Goal: Information Seeking & Learning: Find specific fact

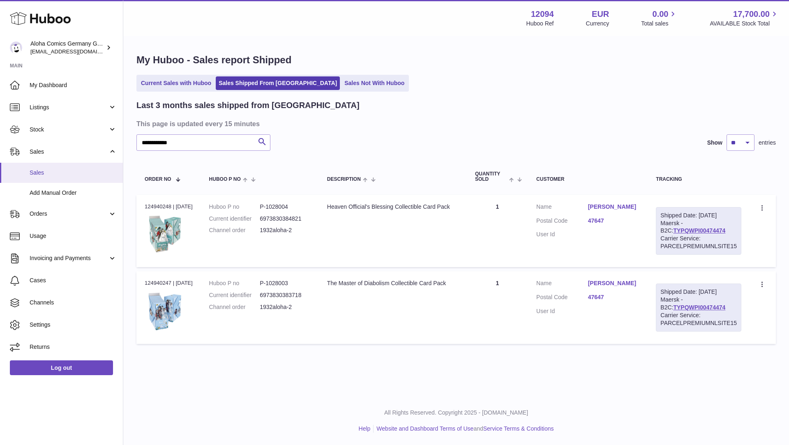
click at [50, 173] on span "Sales" at bounding box center [73, 173] width 87 height 8
click at [194, 148] on input "**********" at bounding box center [203, 142] width 134 height 16
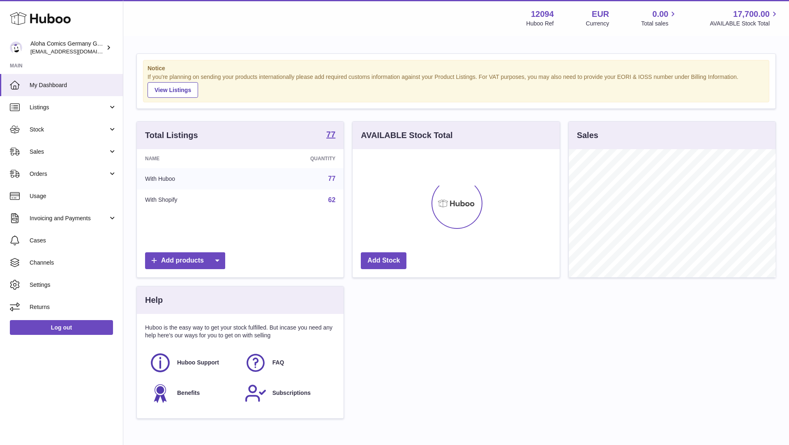
scroll to position [128, 207]
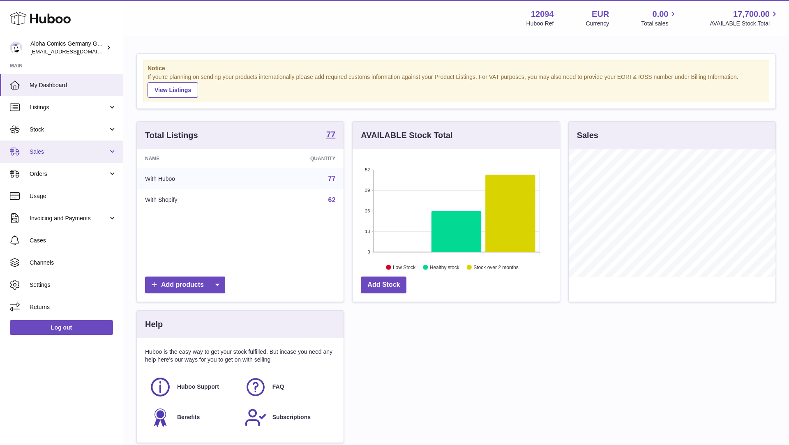
click at [59, 150] on span "Sales" at bounding box center [69, 152] width 78 height 8
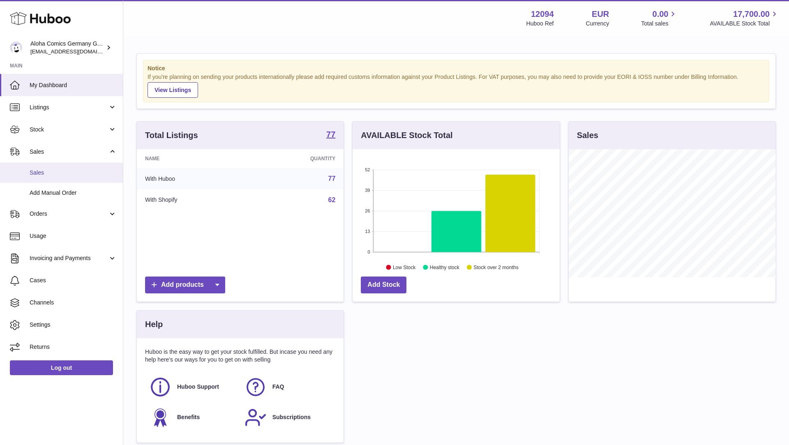
click at [61, 171] on span "Sales" at bounding box center [73, 173] width 87 height 8
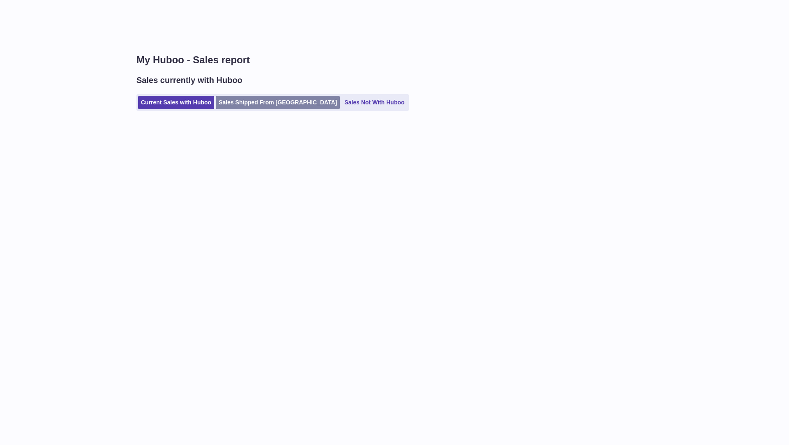
click at [267, 105] on link "Sales Shipped From [GEOGRAPHIC_DATA]" at bounding box center [278, 103] width 124 height 14
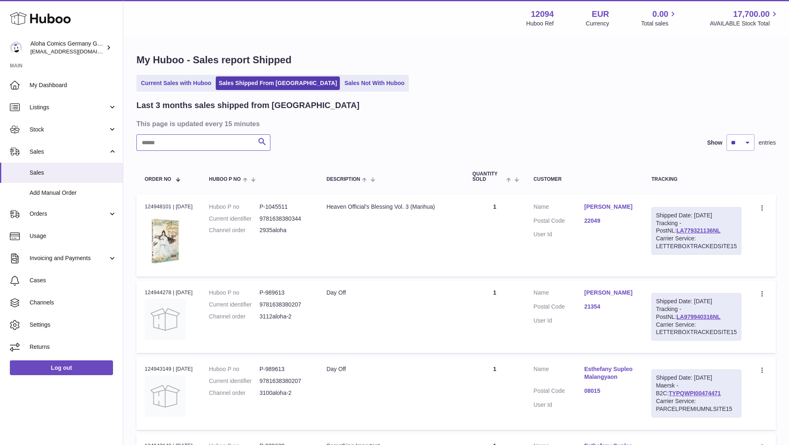
click at [216, 144] on input "text" at bounding box center [203, 142] width 134 height 16
paste input "**********"
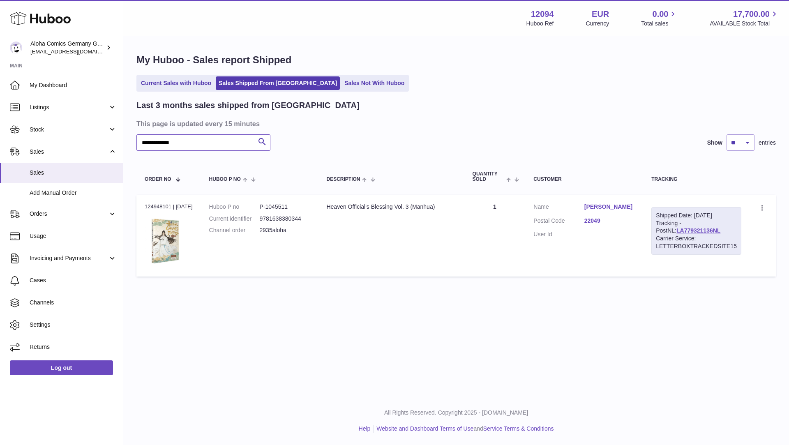
type input "**********"
drag, startPoint x: 440, startPoint y: 210, endPoint x: 321, endPoint y: 207, distance: 118.8
click at [321, 207] on tr "Order no 124948101 | [DATE] Huboo P no P-1045511 Current identifier 97816383803…" at bounding box center [455, 236] width 639 height 82
click at [360, 208] on div "Heaven Official's Blessing Vol. 3 (Manhua)" at bounding box center [390, 207] width 129 height 8
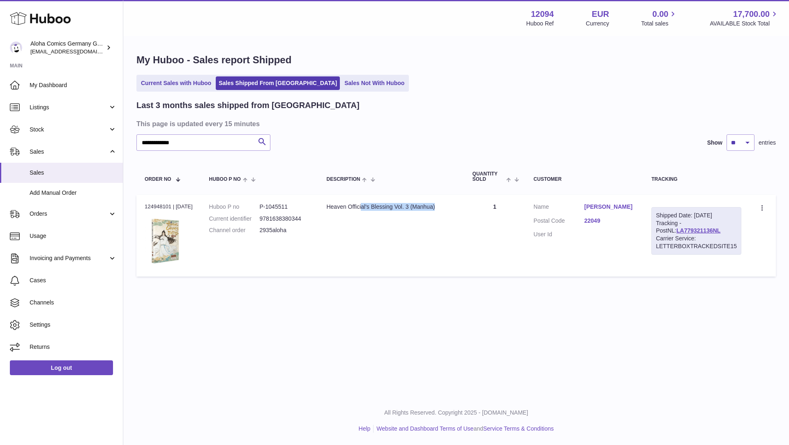
click at [360, 208] on div "Heaven Official's Blessing Vol. 3 (Manhua)" at bounding box center [390, 207] width 129 height 8
copy tr "Heaven Official's Blessing Vol. 3 (Manhua)"
click at [221, 139] on input "**********" at bounding box center [203, 142] width 134 height 16
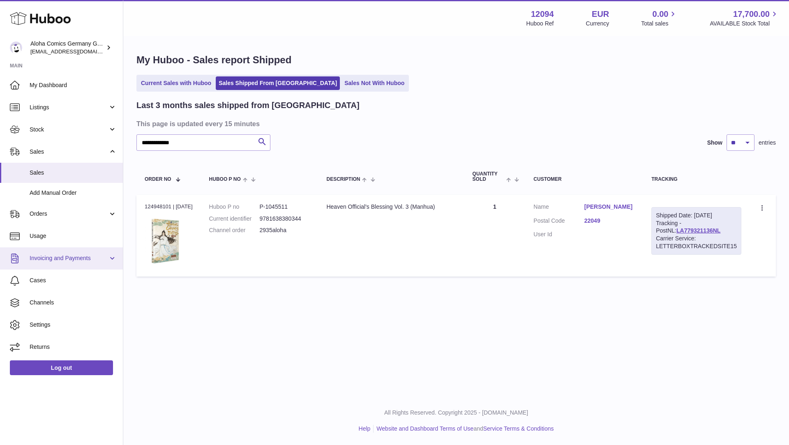
click at [52, 258] on span "Invoicing and Payments" at bounding box center [69, 258] width 78 height 8
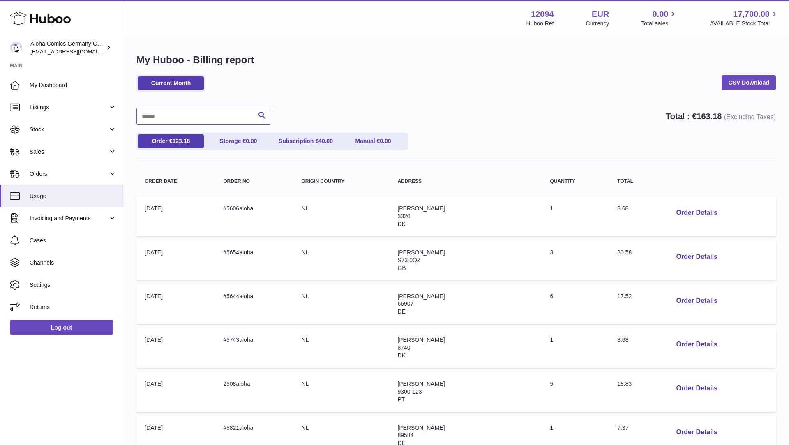
click at [187, 120] on input "text" at bounding box center [203, 116] width 134 height 16
paste input "**********"
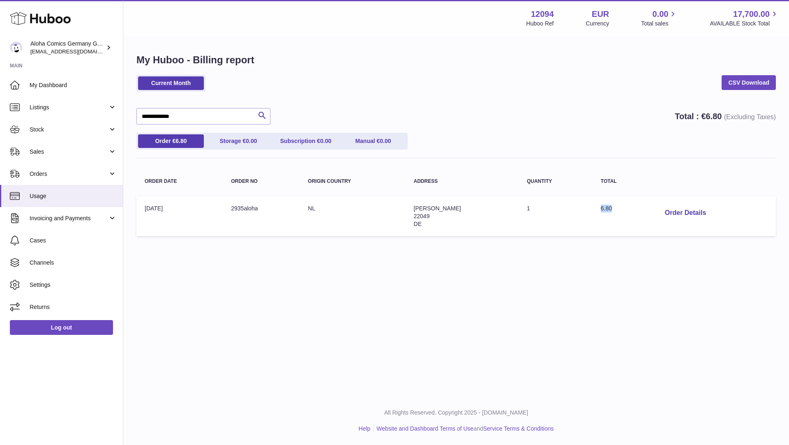
drag, startPoint x: 608, startPoint y: 209, endPoint x: 596, endPoint y: 208, distance: 11.5
click at [596, 208] on td "Total: 6.80" at bounding box center [622, 216] width 58 height 40
copy span "6.80"
click at [192, 113] on input "**********" at bounding box center [203, 116] width 134 height 16
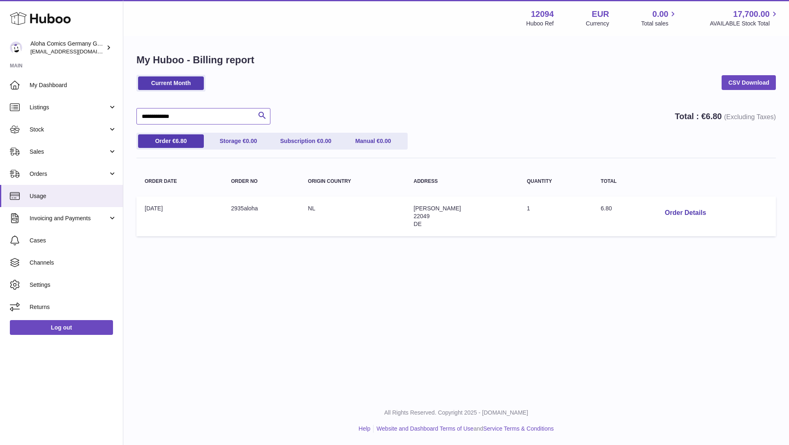
click at [192, 113] on input "**********" at bounding box center [203, 116] width 134 height 16
paste input "**********"
click at [704, 215] on button "Order Details" at bounding box center [697, 213] width 54 height 17
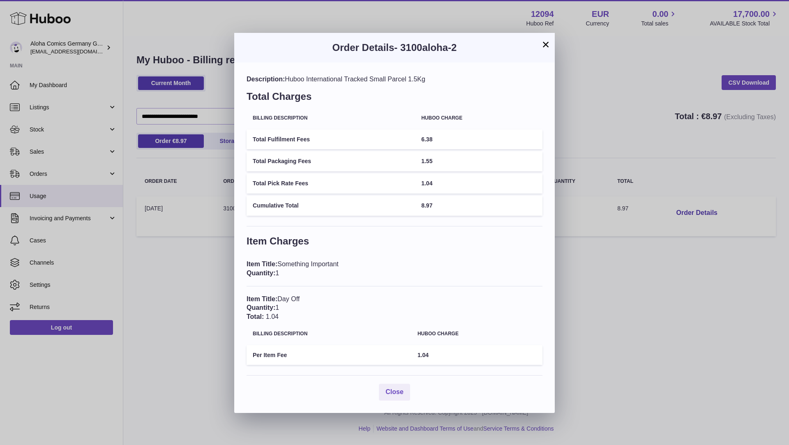
drag, startPoint x: 347, startPoint y: 266, endPoint x: 279, endPoint y: 264, distance: 67.4
click at [279, 263] on div "Item Title: Something Important Quantity: 1" at bounding box center [395, 269] width 296 height 18
copy div "Something Important"
click at [549, 42] on button "×" at bounding box center [546, 44] width 10 height 10
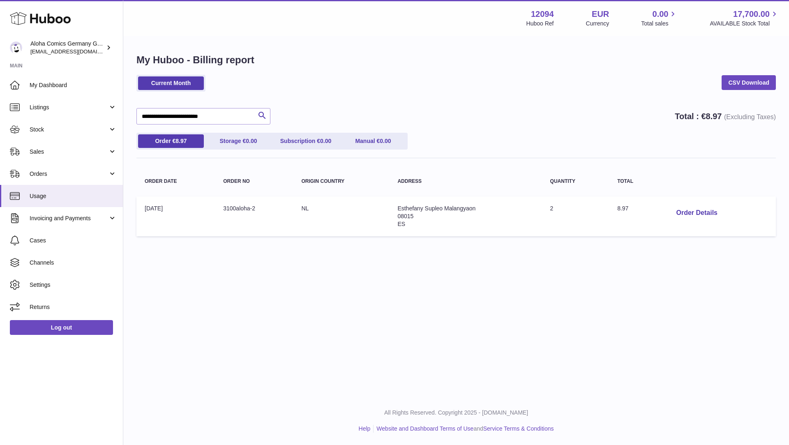
click at [620, 209] on span "8.97" at bounding box center [622, 208] width 11 height 7
copy span "8.97"
click at [217, 114] on input "**********" at bounding box center [203, 116] width 134 height 16
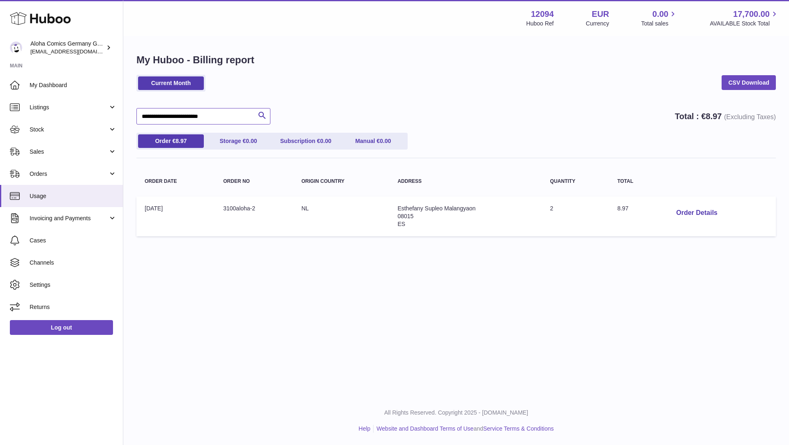
click at [217, 114] on input "**********" at bounding box center [203, 116] width 134 height 16
paste input "text"
click at [605, 207] on span "6.80" at bounding box center [608, 208] width 11 height 7
copy span "6.80"
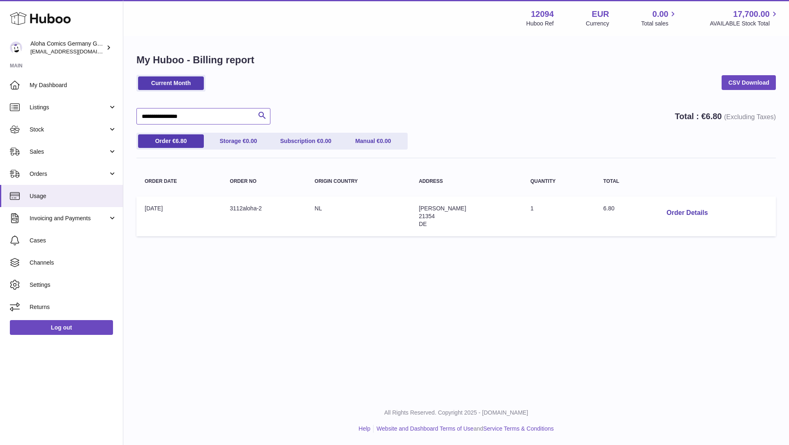
click at [195, 114] on input "**********" at bounding box center [203, 116] width 134 height 16
paste input "**********"
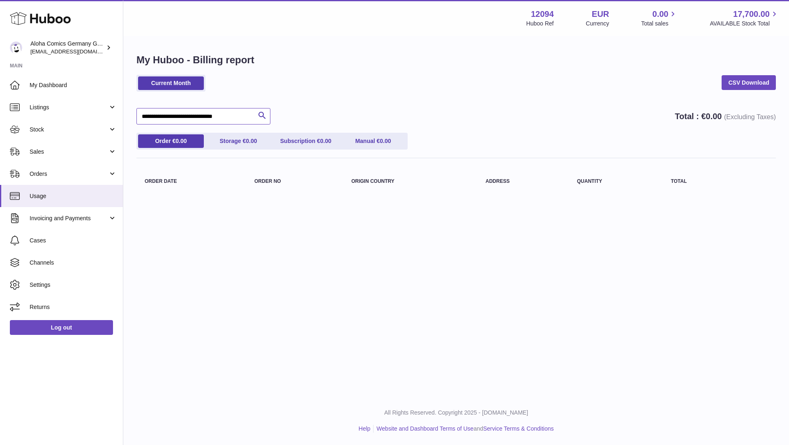
click at [215, 118] on input "**********" at bounding box center [203, 116] width 134 height 16
paste input "text"
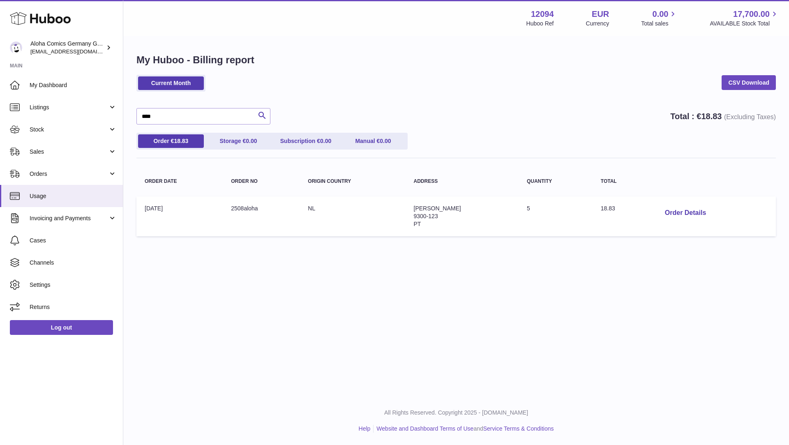
click at [615, 206] on span "18.83" at bounding box center [608, 208] width 14 height 7
copy span "18.83"
click at [688, 210] on button "Order Details" at bounding box center [685, 213] width 54 height 17
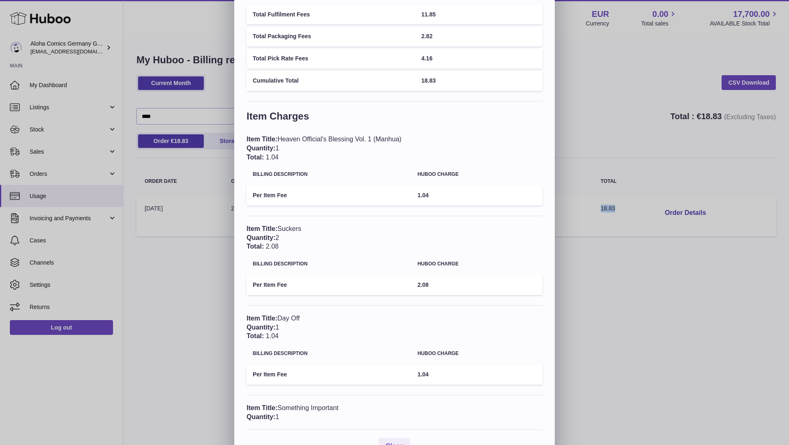
scroll to position [113, 0]
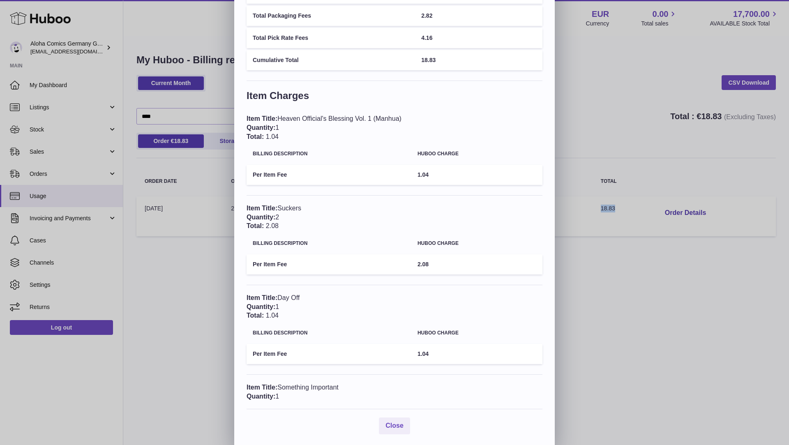
drag, startPoint x: 409, startPoint y: 117, endPoint x: 281, endPoint y: 118, distance: 128.6
click at [281, 118] on div "Item Title: Heaven Official's Blessing Vol. 1 (Manhua) Quantity: 1 Total: 1.04" at bounding box center [395, 127] width 296 height 27
copy div "Heaven Official's Blessing Vol. 1 (Manhua)"
click at [298, 206] on div "Item Title: Suckers Quantity: 2 Total: 2.08" at bounding box center [395, 217] width 296 height 27
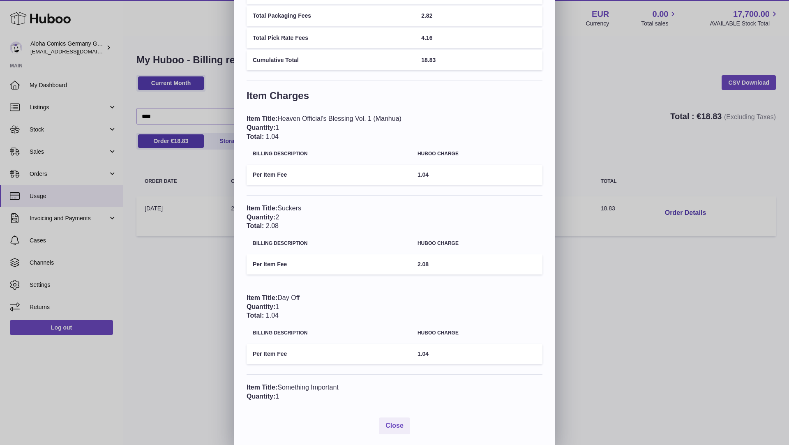
copy div "Suckers"
click at [291, 299] on div "Item Title: Day Off Quantity: 1 Total: 1.04" at bounding box center [395, 306] width 296 height 27
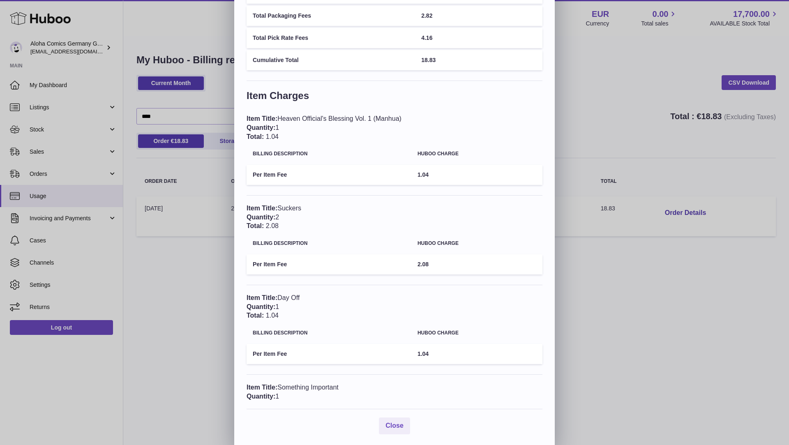
drag, startPoint x: 316, startPoint y: 299, endPoint x: 279, endPoint y: 297, distance: 37.0
click at [279, 297] on div "Item Title: Day Off Quantity: 1 Total: 1.04" at bounding box center [395, 306] width 296 height 27
copy div "Day Off"
drag, startPoint x: 342, startPoint y: 385, endPoint x: 279, endPoint y: 385, distance: 62.9
click at [279, 385] on div "Item Title: Something Important Quantity: 1" at bounding box center [395, 392] width 296 height 18
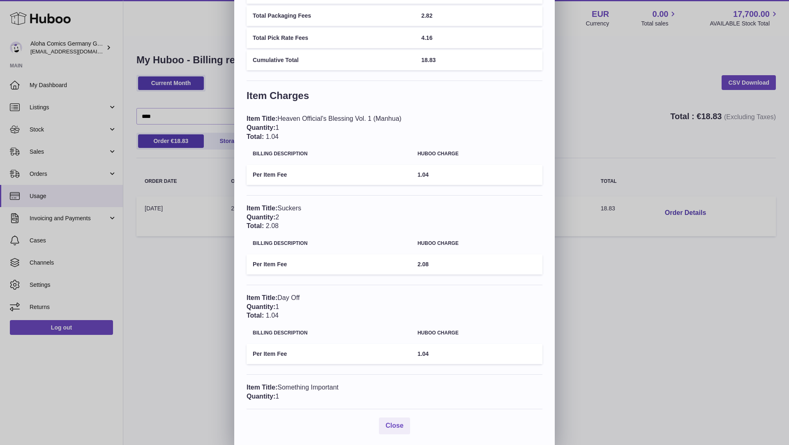
copy div "Something Important"
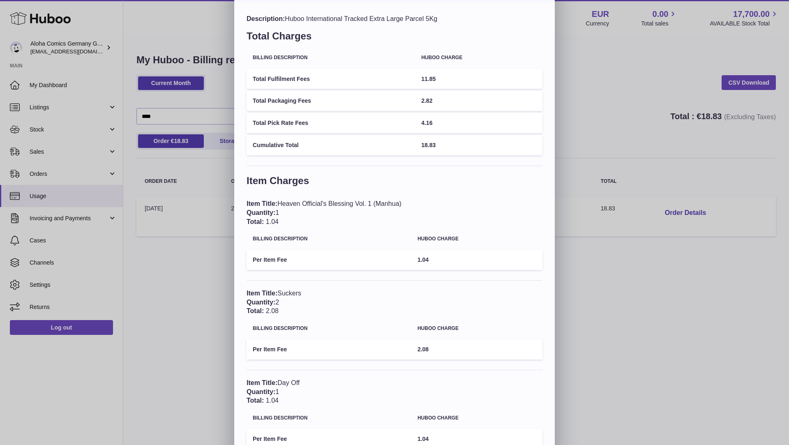
scroll to position [0, 0]
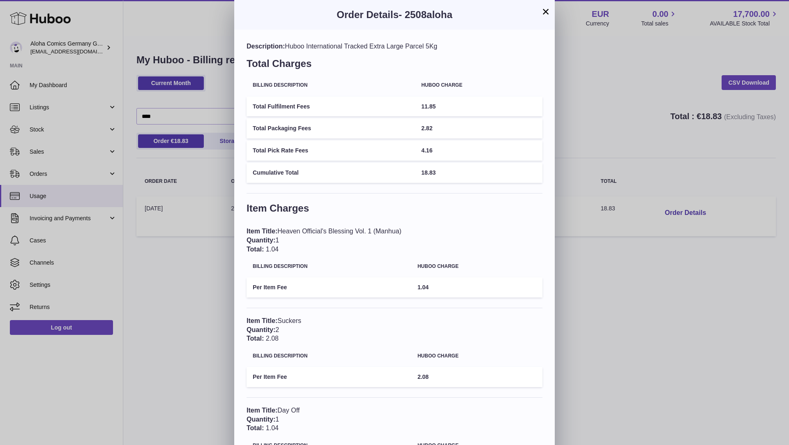
click at [549, 7] on button "×" at bounding box center [546, 12] width 10 height 10
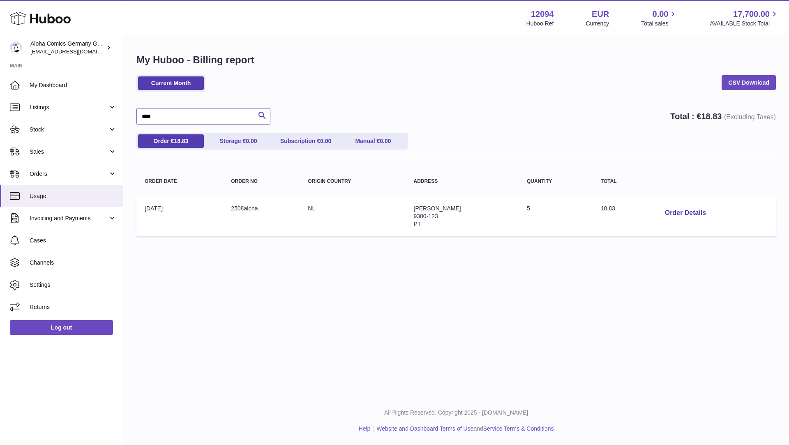
click at [219, 115] on input "****" at bounding box center [203, 116] width 134 height 16
click at [603, 206] on span "8.95" at bounding box center [608, 208] width 11 height 7
copy span "8.95"
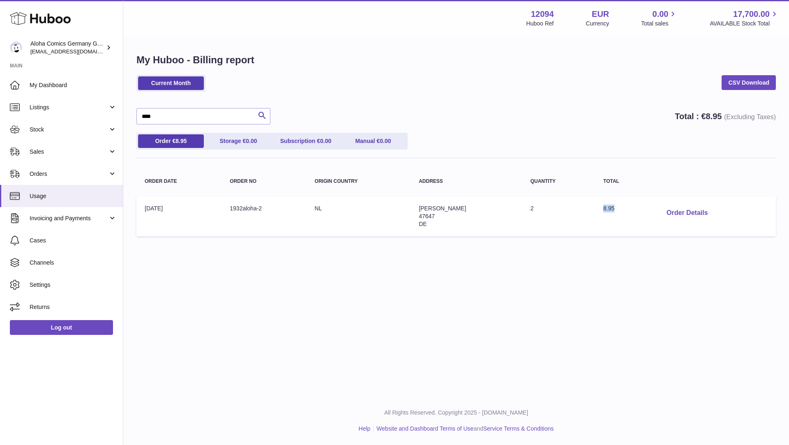
click at [667, 211] on button "Order Details" at bounding box center [687, 213] width 54 height 17
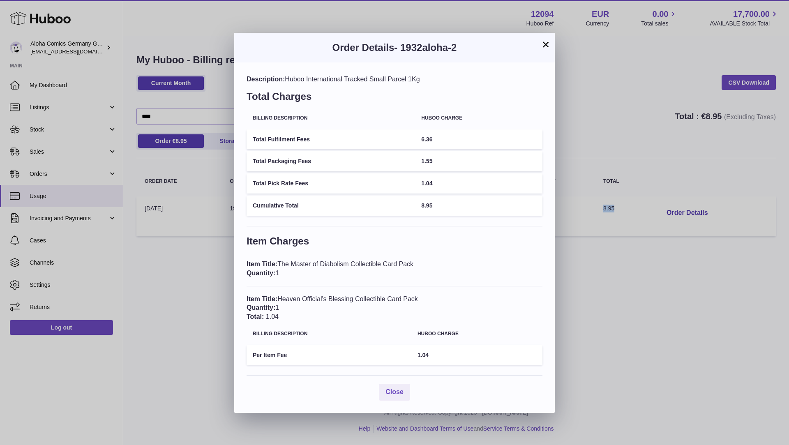
drag, startPoint x: 425, startPoint y: 265, endPoint x: 280, endPoint y: 263, distance: 145.1
click at [280, 263] on div "Item Title: The Master of Diabolism Collectible Card Pack Quantity: 1" at bounding box center [395, 269] width 296 height 18
click at [543, 45] on button "×" at bounding box center [546, 44] width 10 height 10
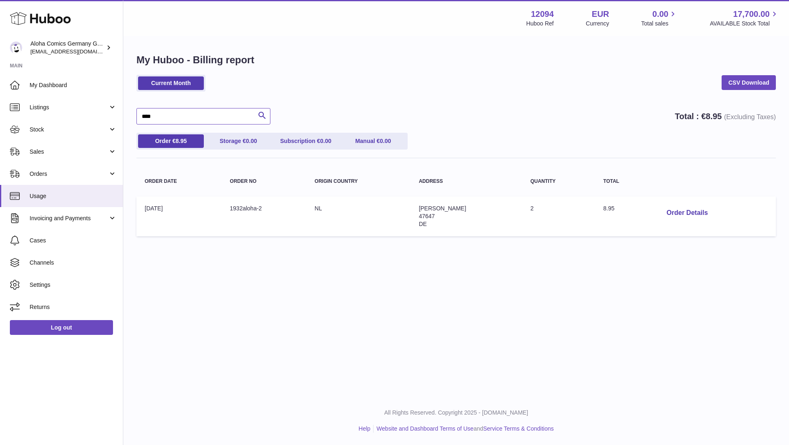
click at [175, 114] on input "****" at bounding box center [203, 116] width 134 height 16
click at [614, 207] on span "8.68" at bounding box center [607, 208] width 11 height 7
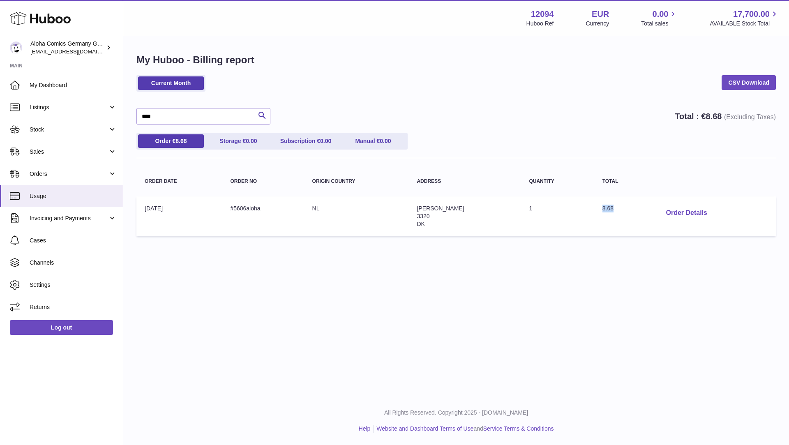
click at [678, 210] on button "Order Details" at bounding box center [687, 213] width 54 height 17
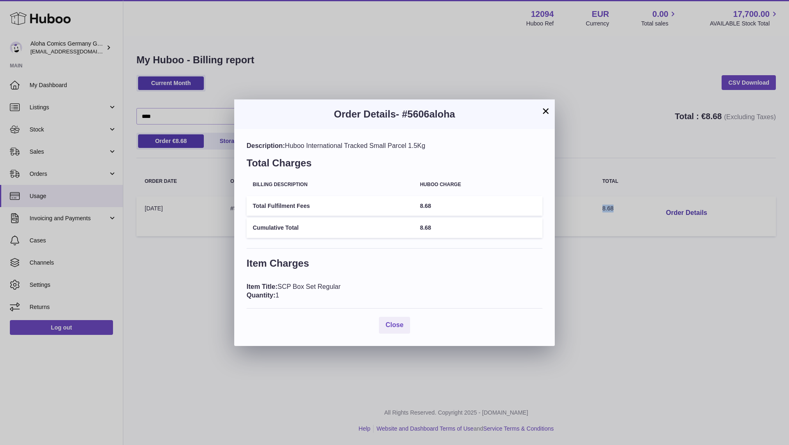
drag, startPoint x: 346, startPoint y: 288, endPoint x: 278, endPoint y: 287, distance: 67.8
click at [278, 287] on div "Item Title: SCP Box Set Regular Quantity: 1" at bounding box center [395, 291] width 296 height 18
click at [545, 108] on button "×" at bounding box center [546, 111] width 10 height 10
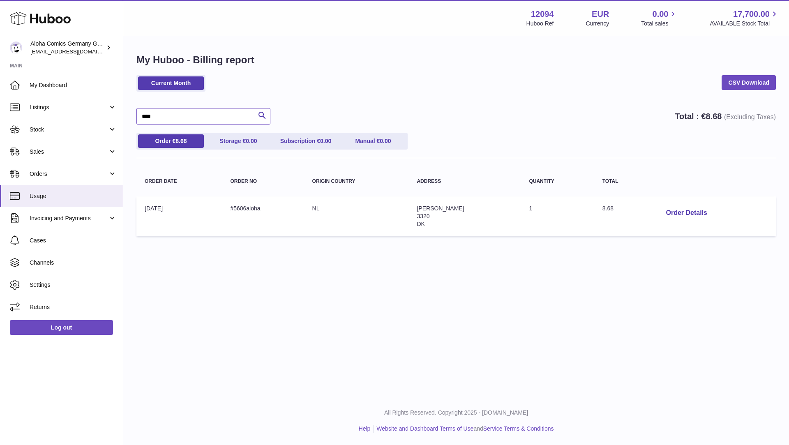
click at [224, 113] on input "****" at bounding box center [203, 116] width 134 height 16
click at [617, 295] on span "17.52" at bounding box center [609, 296] width 14 height 7
click at [686, 299] on button "Order Details" at bounding box center [687, 301] width 54 height 17
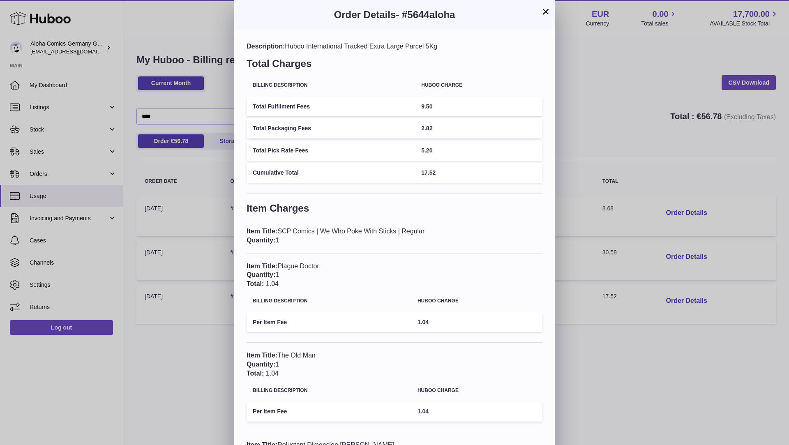
drag, startPoint x: 441, startPoint y: 234, endPoint x: 279, endPoint y: 230, distance: 161.6
click at [279, 230] on div "Item Title: SCP Comics | We Who Poke With Sticks | Regular Quantity: 1" at bounding box center [395, 236] width 296 height 18
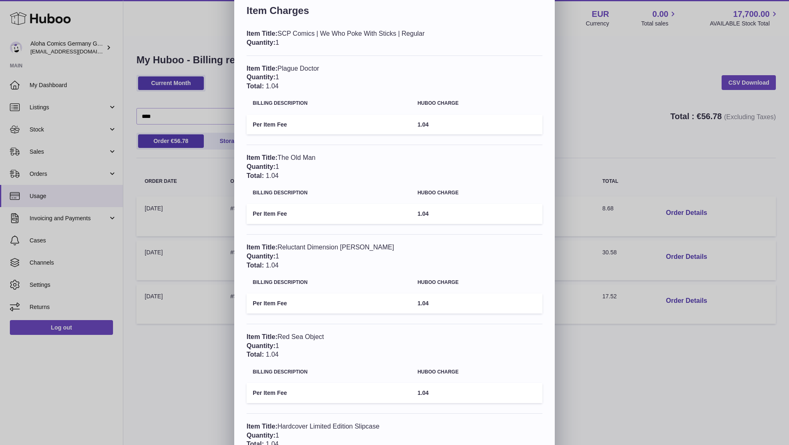
scroll to position [190, 0]
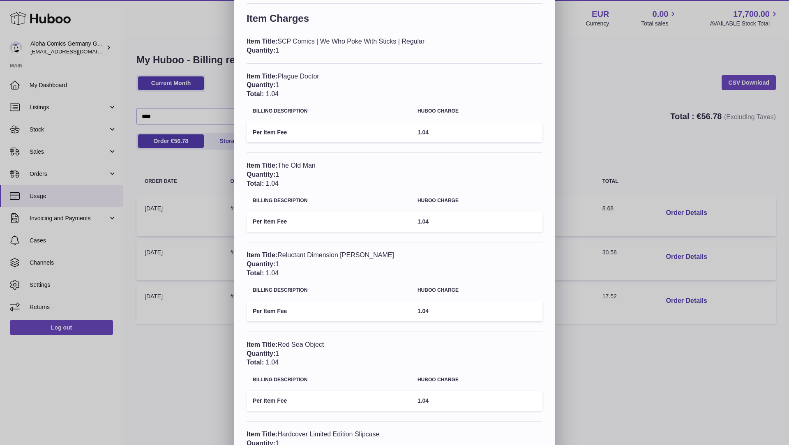
click at [381, 238] on div "Item Title: The Old Man Quantity: 1 Total: 1.04 Billing Description Huboo charg…" at bounding box center [395, 201] width 296 height 81
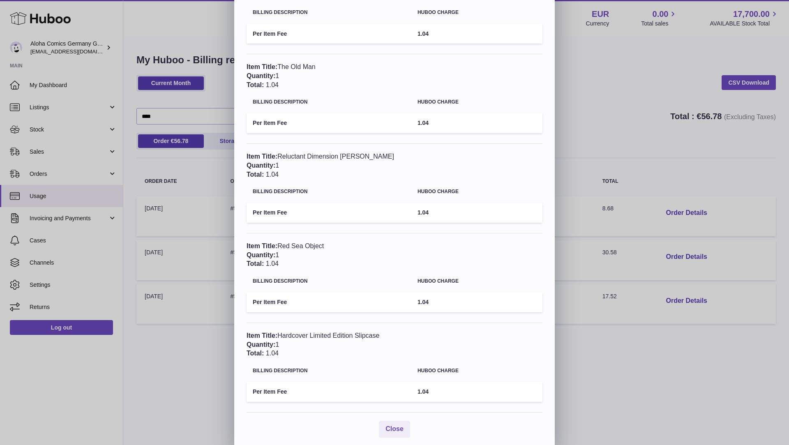
scroll to position [290, 0]
drag, startPoint x: 391, startPoint y: 330, endPoint x: 281, endPoint y: 328, distance: 109.7
click at [281, 330] on div "Item Title: Hardcover Limited Edition Slipcase Quantity: 1 Total: 1.04" at bounding box center [395, 343] width 296 height 27
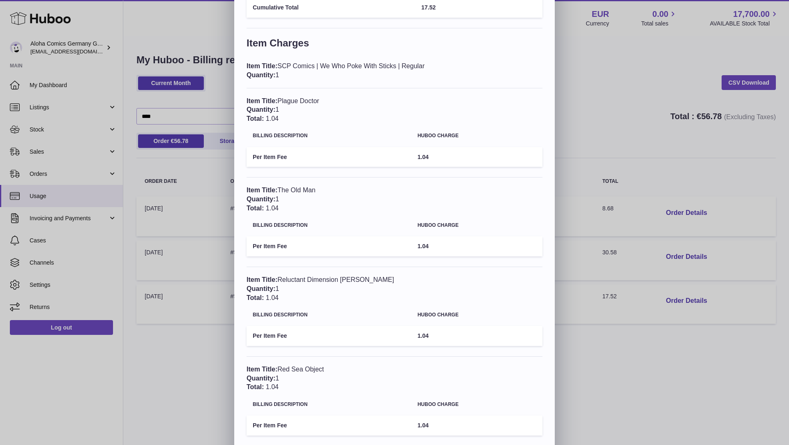
scroll to position [155, 0]
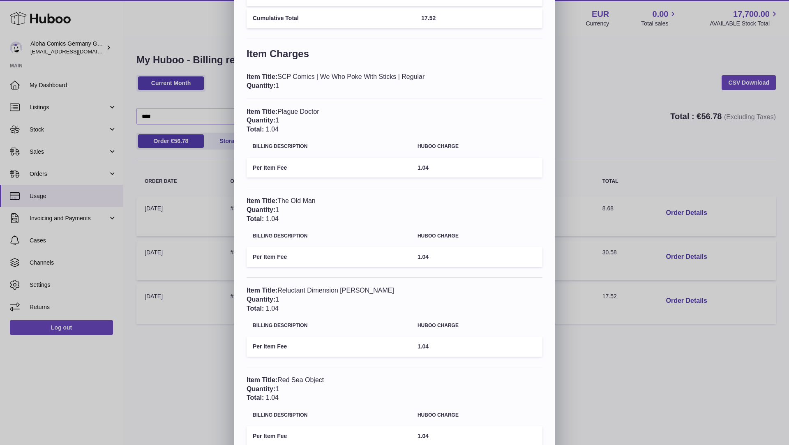
click at [693, 375] on div "× Order Details - #5644aloha Description: Huboo International Tracked Extra Lar…" at bounding box center [394, 214] width 789 height 739
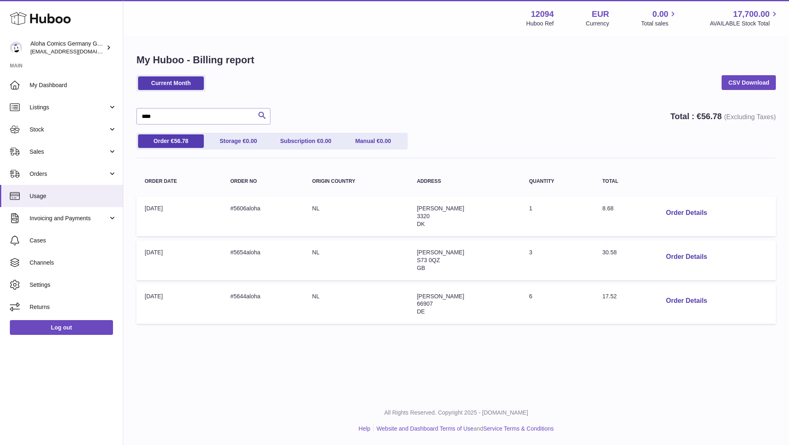
click at [617, 251] on span "30.58" at bounding box center [609, 252] width 14 height 7
click at [707, 256] on button "Order Details" at bounding box center [687, 257] width 54 height 17
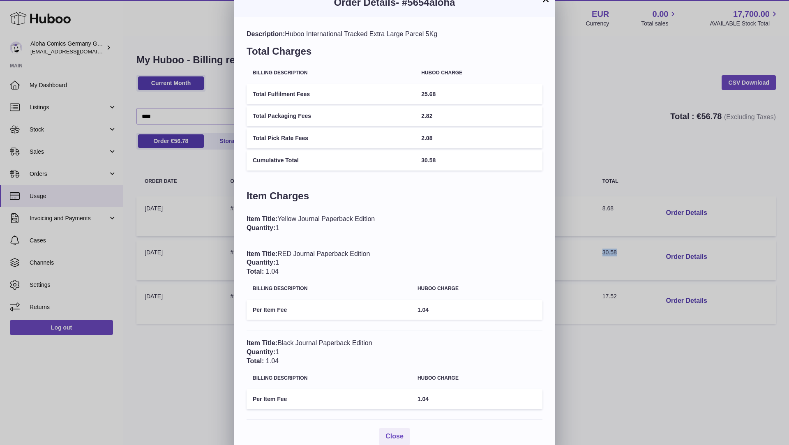
scroll to position [23, 0]
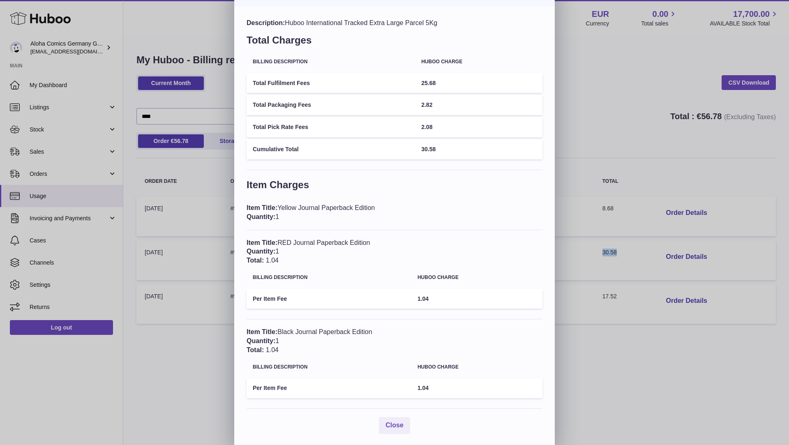
drag, startPoint x: 385, startPoint y: 208, endPoint x: 281, endPoint y: 207, distance: 104.0
click at [281, 207] on div "Item Title: Yellow Journal Paperback Edition Quantity: 1" at bounding box center [395, 212] width 296 height 18
click at [535, 330] on div "Item Title: Black Journal Paperback Edition Quantity: 1 Total: 1.04" at bounding box center [395, 341] width 296 height 27
click at [563, 29] on div "× Order Details - #5654aloha Description: Huboo International Tracked Extra Lar…" at bounding box center [394, 212] width 789 height 470
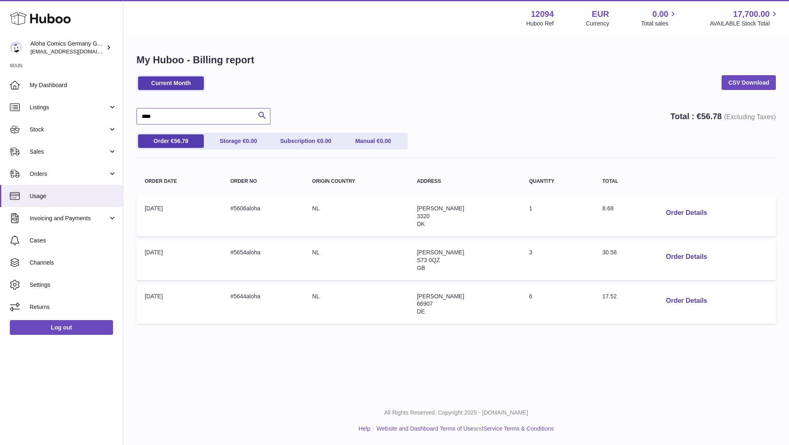
click at [173, 111] on input "****" at bounding box center [203, 116] width 134 height 16
paste input "******"
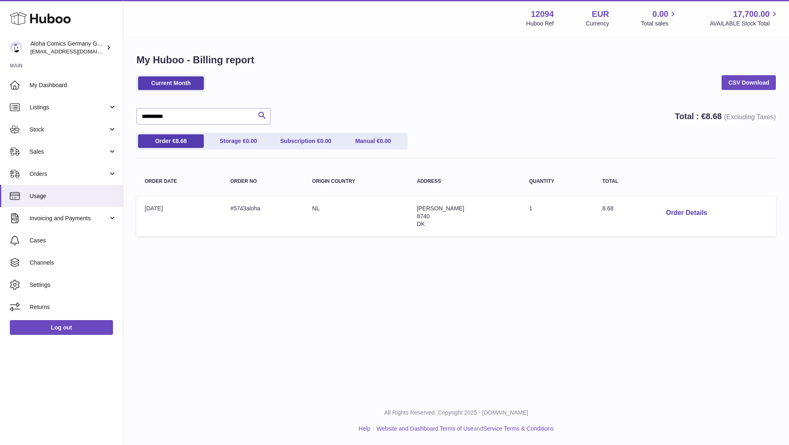
click at [610, 207] on span "8.68" at bounding box center [607, 208] width 11 height 7
click at [692, 213] on button "Order Details" at bounding box center [687, 213] width 54 height 17
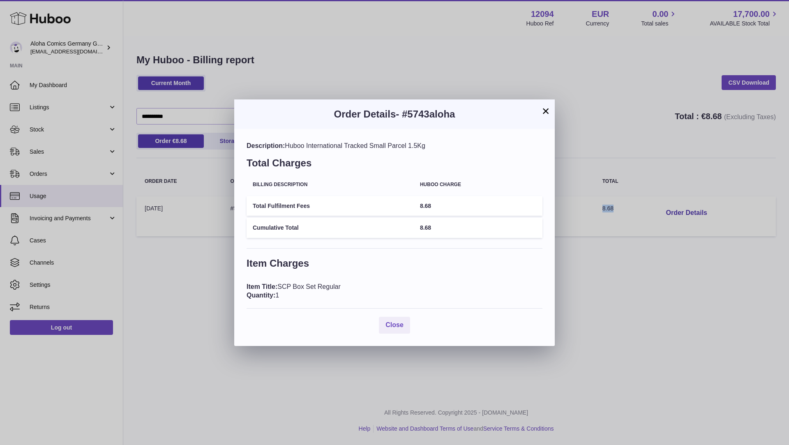
drag, startPoint x: 279, startPoint y: 284, endPoint x: 337, endPoint y: 284, distance: 57.9
click at [337, 284] on div "Item Title: SCP Box Set Regular Quantity: 1" at bounding box center [395, 291] width 296 height 18
click at [343, 287] on div "Item Title: SCP Box Set Regular Quantity: 1" at bounding box center [395, 291] width 296 height 18
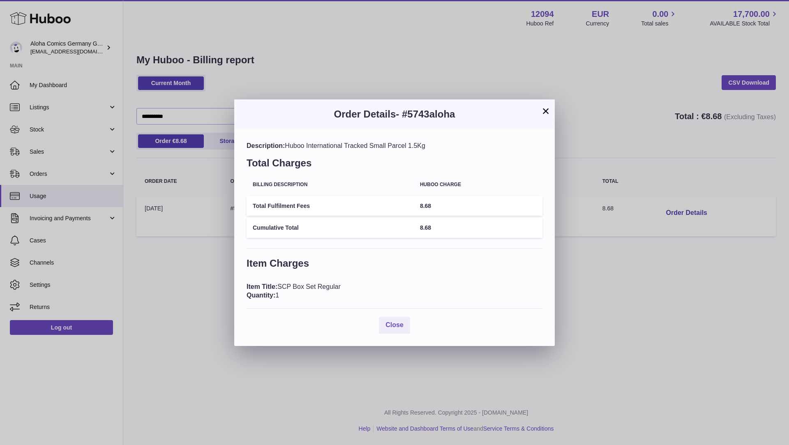
click at [330, 284] on div "Item Title: SCP Box Set Regular Quantity: 1" at bounding box center [395, 291] width 296 height 18
click at [346, 285] on div "Item Title: SCP Box Set Regular Quantity: 1" at bounding box center [395, 291] width 296 height 18
drag, startPoint x: 280, startPoint y: 285, endPoint x: 347, endPoint y: 285, distance: 67.0
click at [347, 285] on div "Item Title: SCP Box Set Regular Quantity: 1" at bounding box center [395, 291] width 296 height 18
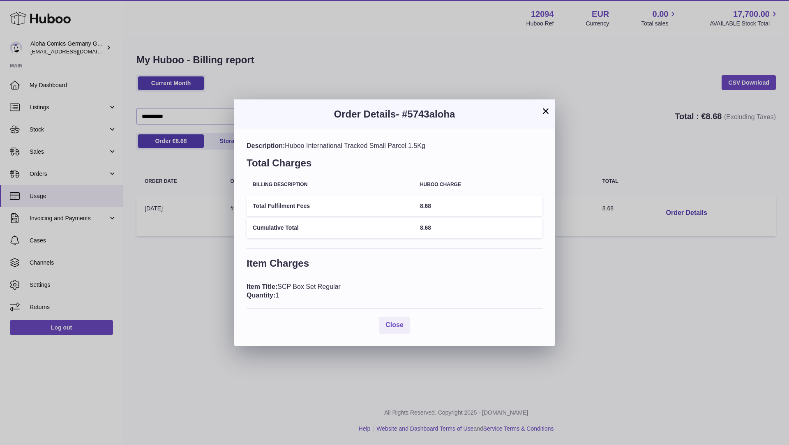
click at [550, 109] on button "×" at bounding box center [546, 111] width 10 height 10
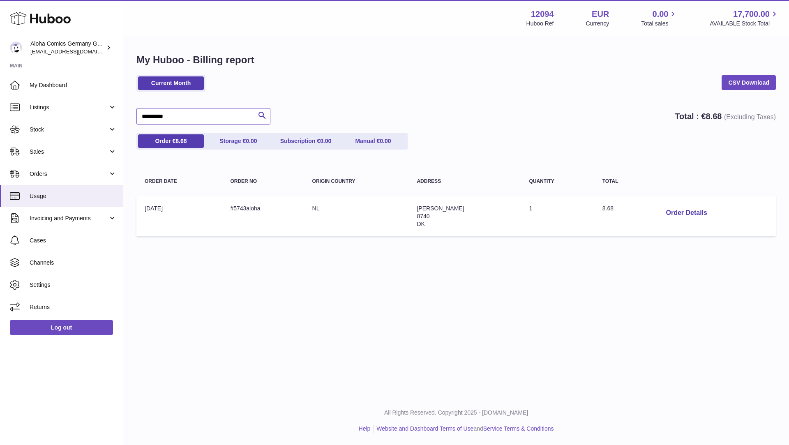
click at [231, 115] on input "**********" at bounding box center [203, 116] width 134 height 16
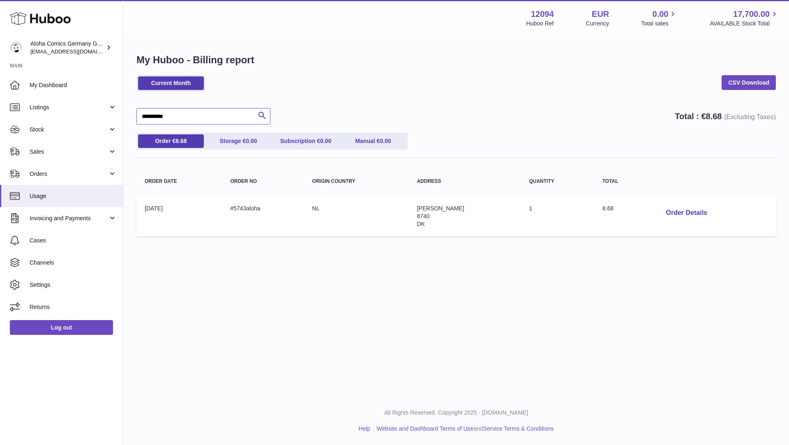
paste input "text"
type input "**********"
click at [602, 210] on span "7.37" at bounding box center [607, 208] width 11 height 7
click at [653, 212] on td "Order Details" at bounding box center [713, 216] width 125 height 40
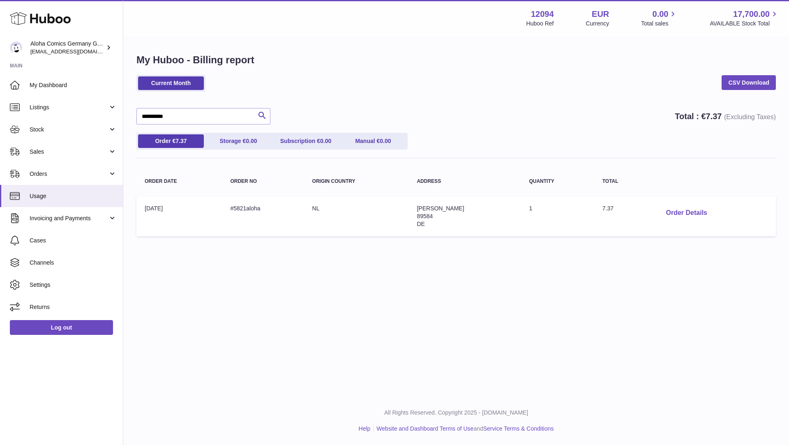
click at [665, 212] on button "Order Details" at bounding box center [687, 213] width 54 height 17
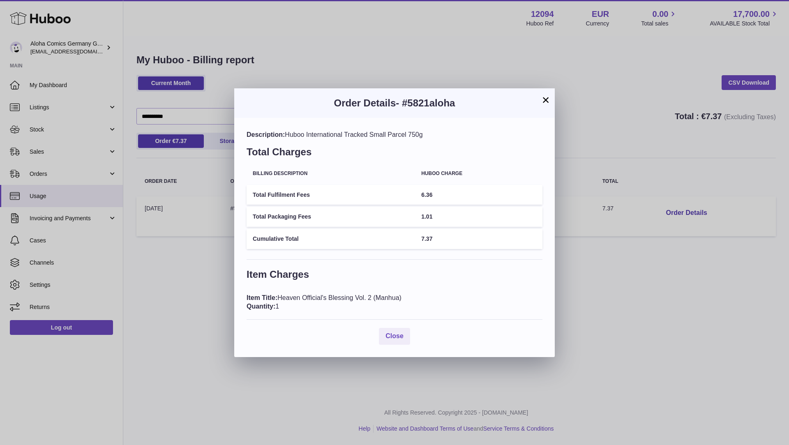
drag, startPoint x: 416, startPoint y: 293, endPoint x: 280, endPoint y: 293, distance: 135.2
click at [280, 293] on div "Item Title: Heaven Official's Blessing Vol. 2 (Manhua) Quantity: 1" at bounding box center [395, 302] width 296 height 18
click at [546, 99] on button "×" at bounding box center [546, 100] width 10 height 10
